Goal: Task Accomplishment & Management: Manage account settings

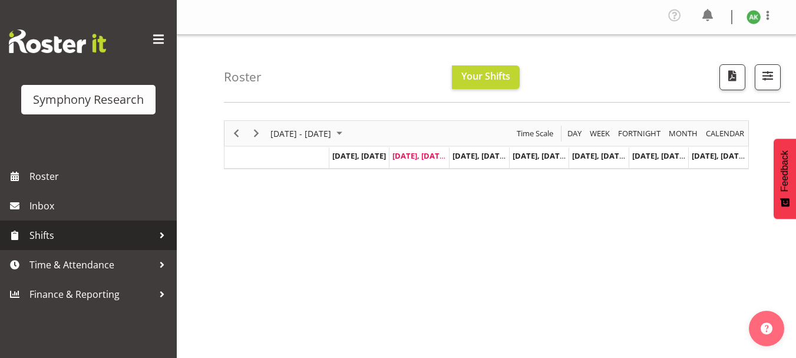
click at [49, 237] on span "Shifts" at bounding box center [91, 235] width 124 height 18
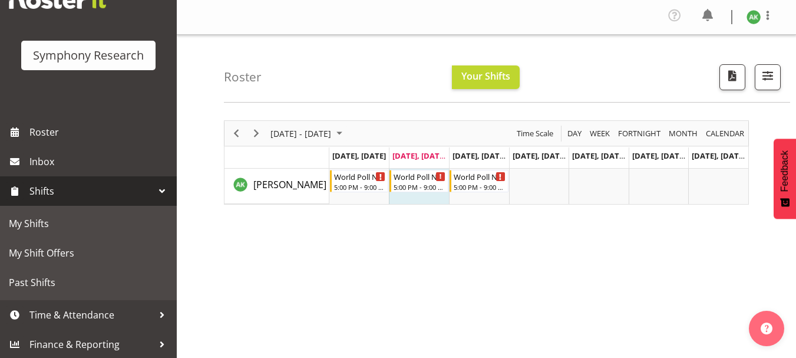
scroll to position [45, 0]
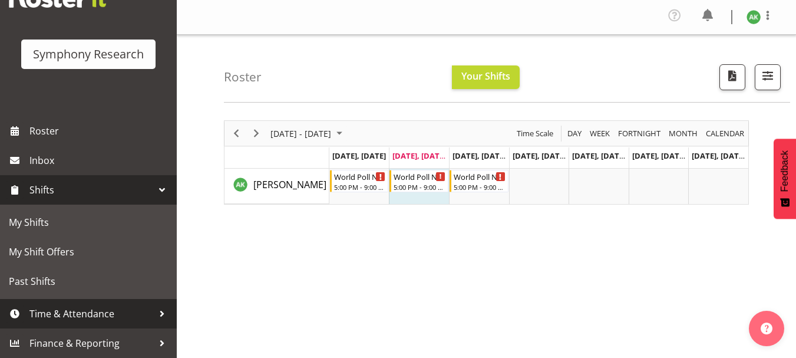
click at [88, 320] on span "Time & Attendance" at bounding box center [91, 314] width 124 height 18
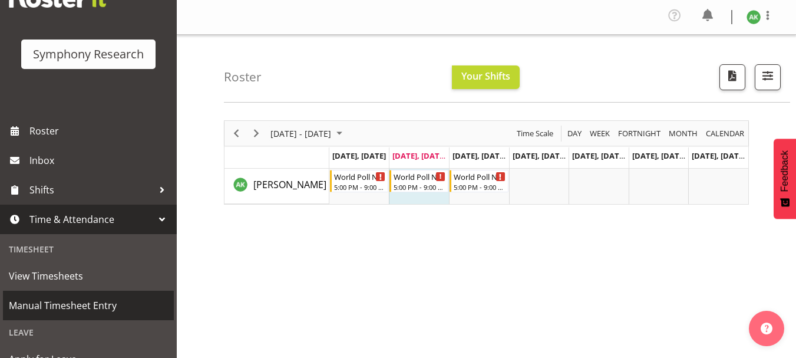
click at [84, 305] on span "Manual Timesheet Entry" at bounding box center [88, 305] width 159 height 18
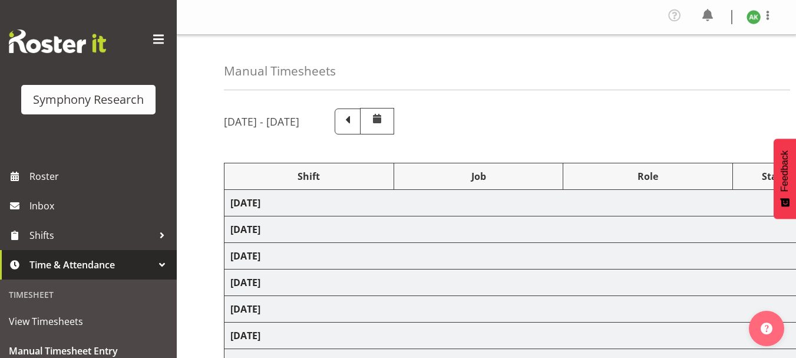
select select "81335"
select select "10527"
select select "47"
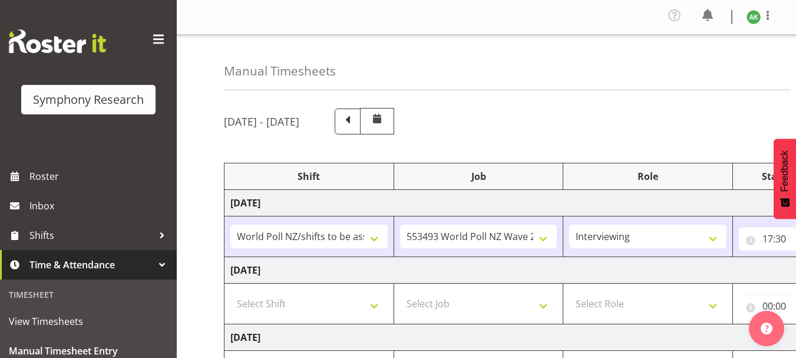
scroll to position [95, 0]
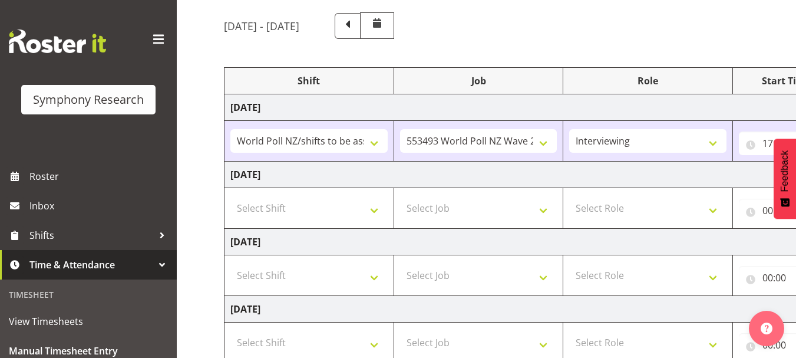
click at [795, 174] on html "Symphony Research Roster Inbox Shifts Time & Attendance Timesheet View Timeshee…" at bounding box center [398, 84] width 796 height 358
click at [372, 214] on select "Select Shift !!Weekend Residential (Roster IT Shift Label) *Business 9/10am ~ 4…" at bounding box center [308, 208] width 157 height 24
select select "48116"
click at [230, 196] on select "Select Shift !!Weekend Residential (Roster IT Shift Label) *Business 9/10am ~ 4…" at bounding box center [308, 208] width 157 height 24
click at [543, 205] on select "Select Job 550060 IF Admin 553492 World Poll Aus Wave 2 Main 2025 553493 World …" at bounding box center [478, 208] width 157 height 24
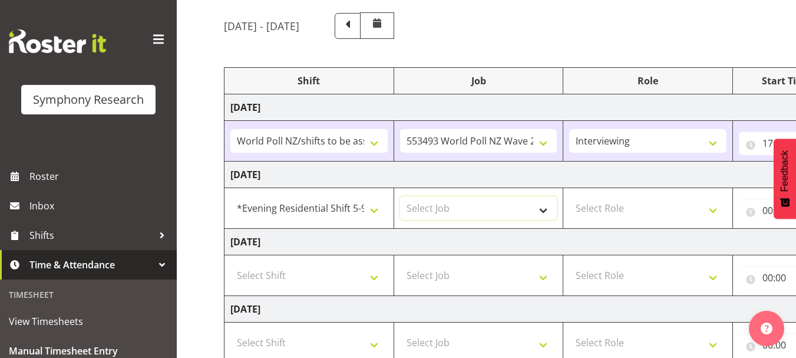
select select "10527"
click at [400, 196] on select "Select Job 550060 IF Admin 553492 World Poll Aus Wave 2 Main 2025 553493 World …" at bounding box center [478, 208] width 157 height 24
click at [708, 209] on select "Select Role Briefing Interviewing" at bounding box center [647, 208] width 157 height 24
select select "47"
click at [569, 196] on select "Select Role Briefing Interviewing" at bounding box center [647, 208] width 157 height 24
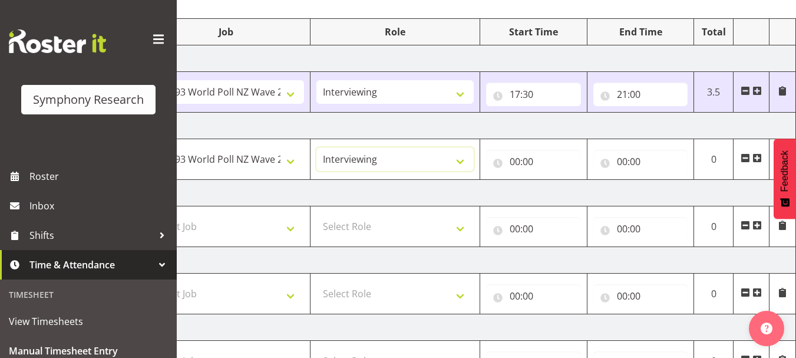
scroll to position [131, 0]
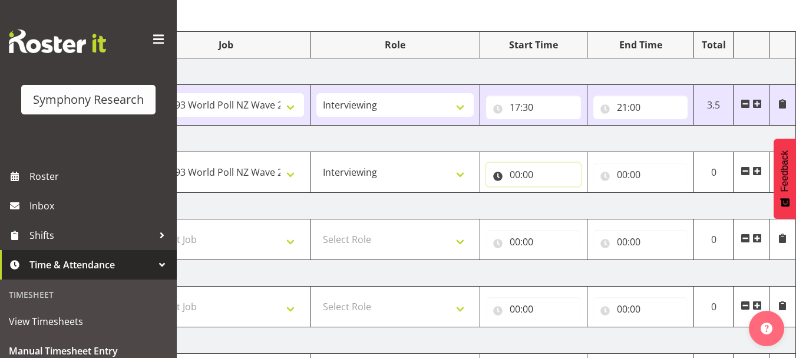
click at [516, 174] on input "00:00" at bounding box center [533, 175] width 95 height 24
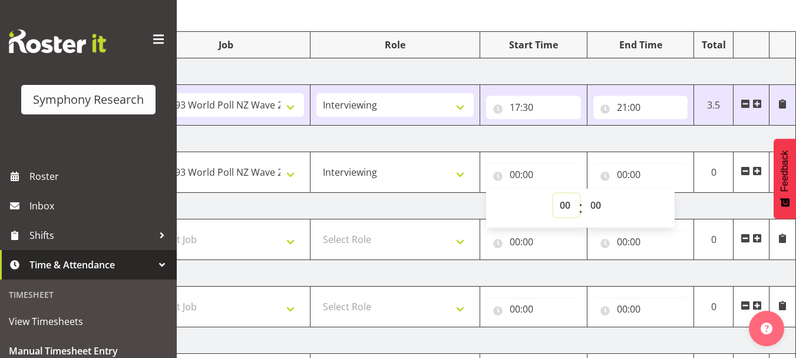
click at [561, 207] on select "00 01 02 03 04 05 06 07 08 09 10 11 12 13 14 15 16 17 18 19 20 21 22 23" at bounding box center [566, 205] width 27 height 24
select select "17"
click at [553, 193] on select "00 01 02 03 04 05 06 07 08 09 10 11 12 13 14 15 16 17 18 19 20 21 22 23" at bounding box center [566, 205] width 27 height 24
type input "17:00"
click at [600, 206] on select "00 01 02 03 04 05 06 07 08 09 10 11 12 13 14 15 16 17 18 19 20 21 22 23 24 25 2…" at bounding box center [597, 205] width 27 height 24
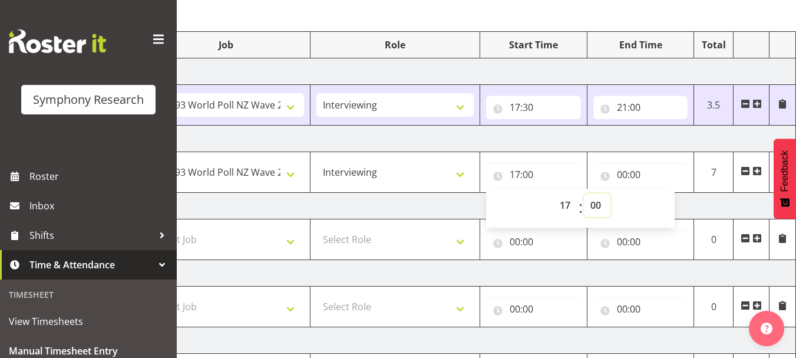
click at [584, 193] on select "00 01 02 03 04 05 06 07 08 09 10 11 12 13 14 15 16 17 18 19 20 21 22 23 24 25 2…" at bounding box center [597, 205] width 27 height 24
click at [652, 173] on input "00:00" at bounding box center [640, 175] width 95 height 24
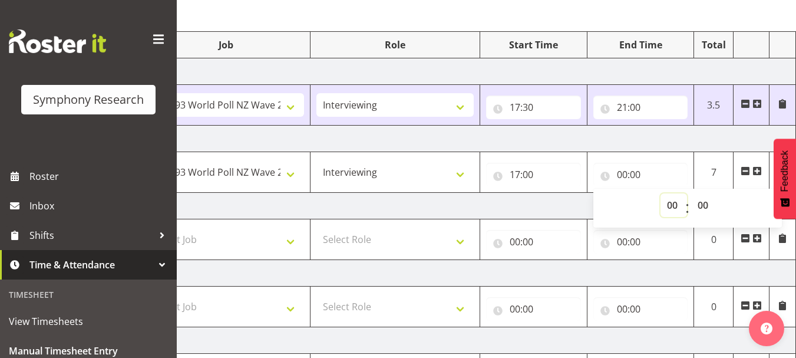
click at [672, 205] on select "00 01 02 03 04 05 06 07 08 09 10 11 12 13 14 15 16 17 18 19 20 21 22 23" at bounding box center [674, 205] width 27 height 24
select select "21"
click at [661, 193] on select "00 01 02 03 04 05 06 07 08 09 10 11 12 13 14 15 16 17 18 19 20 21 22 23" at bounding box center [674, 205] width 27 height 24
type input "21:00"
click at [516, 197] on td "Wednesday 10th September 2025" at bounding box center [384, 206] width 824 height 27
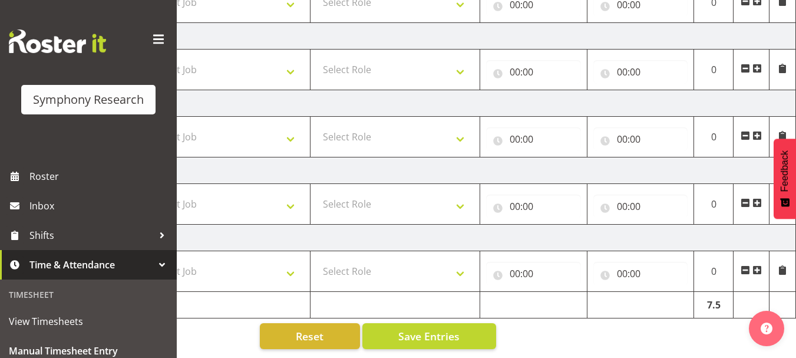
scroll to position [377, 0]
click at [438, 328] on span "Save Entries" at bounding box center [428, 335] width 61 height 15
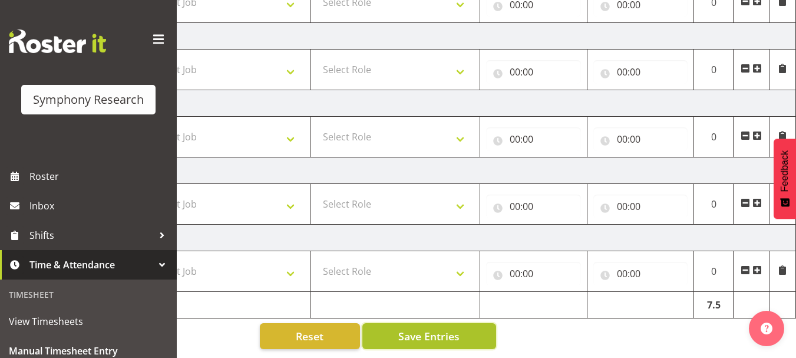
click at [438, 328] on span "Save Entries" at bounding box center [428, 335] width 61 height 15
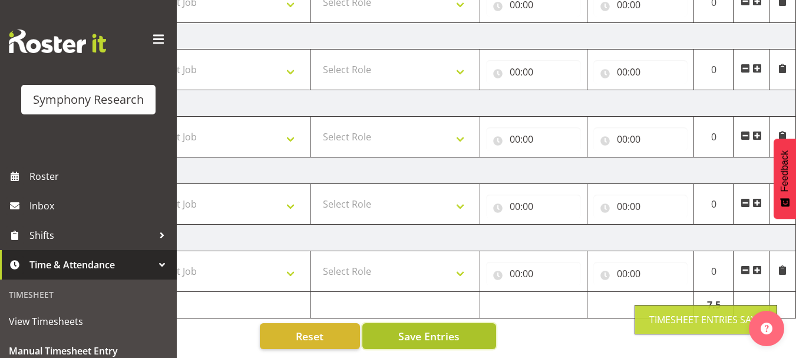
click at [438, 328] on span "Save Entries" at bounding box center [428, 335] width 61 height 15
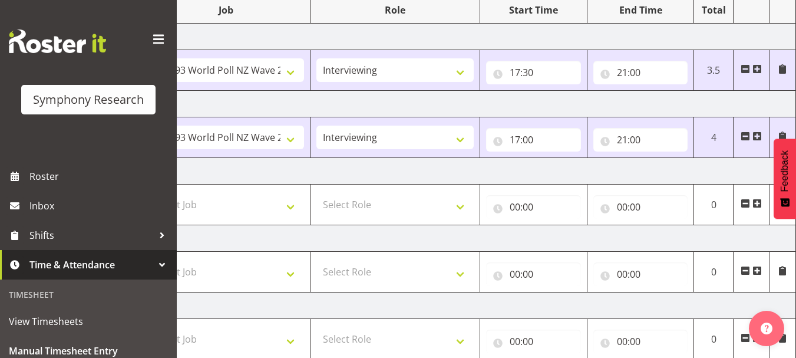
scroll to position [147, 0]
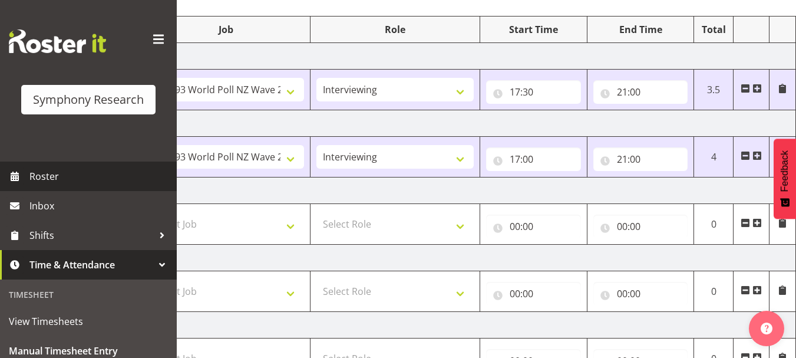
click at [39, 170] on span "Roster" at bounding box center [99, 176] width 141 height 18
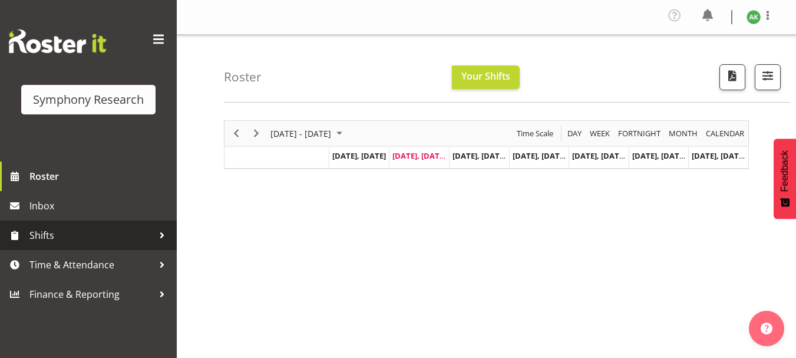
click at [45, 236] on span "Shifts" at bounding box center [91, 235] width 124 height 18
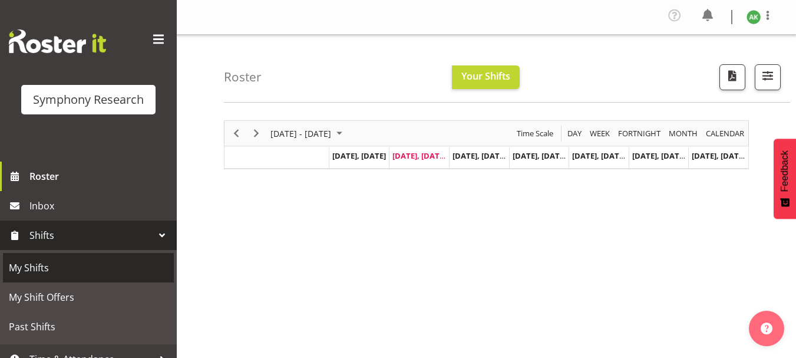
click at [35, 265] on span "My Shifts" at bounding box center [88, 268] width 159 height 18
